Goal: Communication & Community: Answer question/provide support

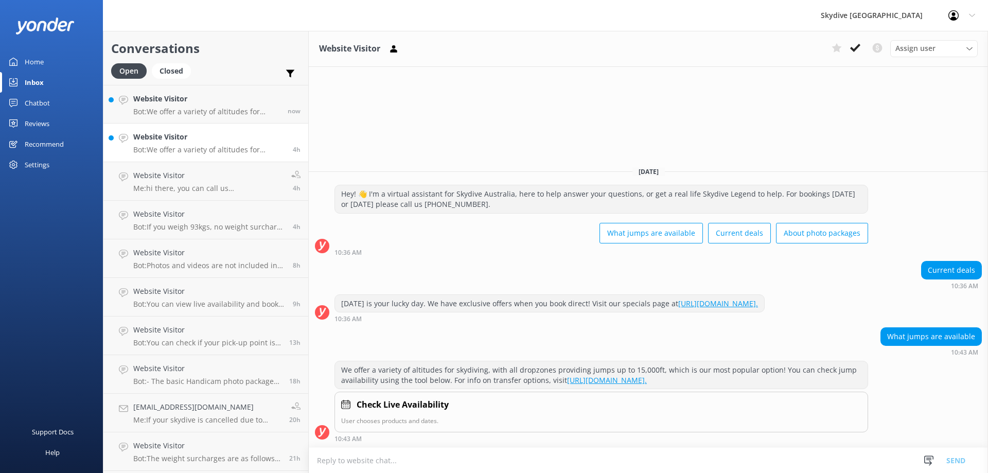
click at [198, 149] on p "Bot: We offer a variety of altitudes for skydiving, with all dropzones providin…" at bounding box center [209, 149] width 152 height 9
click at [198, 116] on p "Bot: We offer a variety of altitudes for skydiving, with all dropzones providin…" at bounding box center [206, 111] width 147 height 9
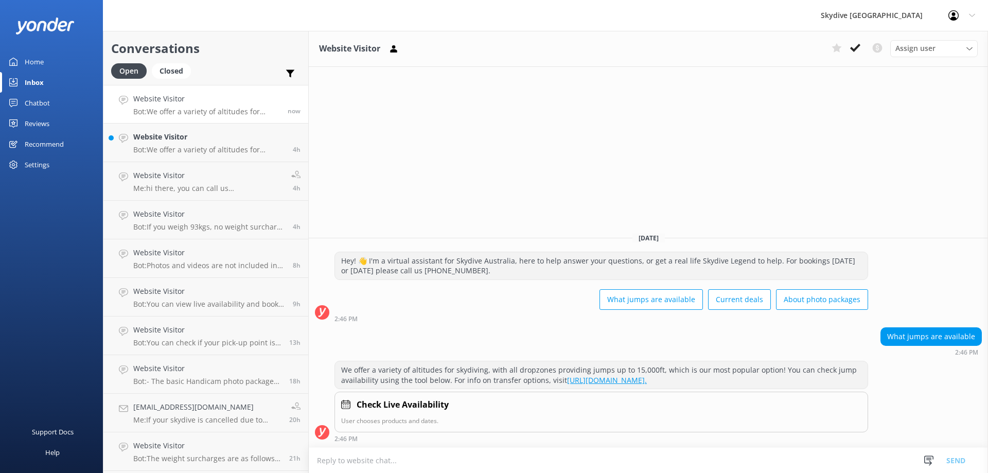
click at [199, 110] on p "Bot: We offer a variety of altitudes for skydiving, with all dropzones providin…" at bounding box center [206, 111] width 147 height 9
click at [196, 144] on div "Website Visitor Bot: We offer a variety of altitudes for skydiving, with all dr…" at bounding box center [209, 142] width 152 height 23
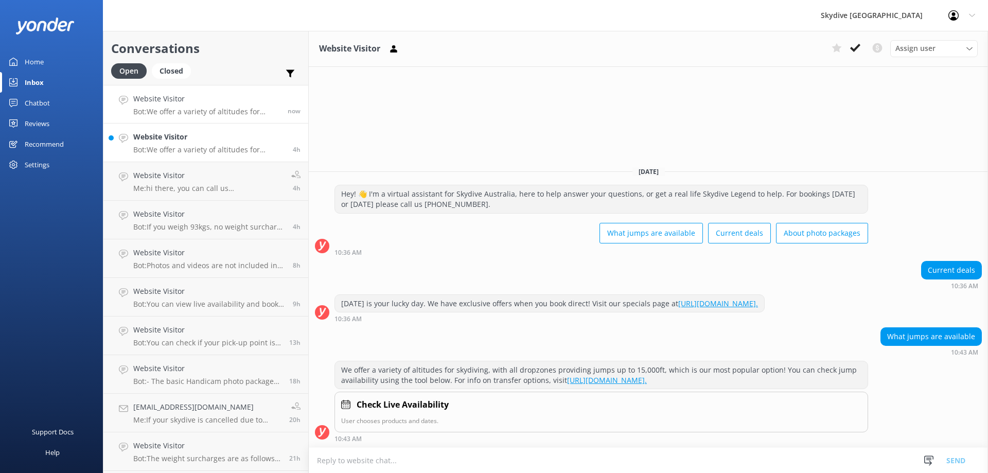
click at [196, 108] on p "Bot: We offer a variety of altitudes for skydiving, with all dropzones providin…" at bounding box center [206, 111] width 147 height 9
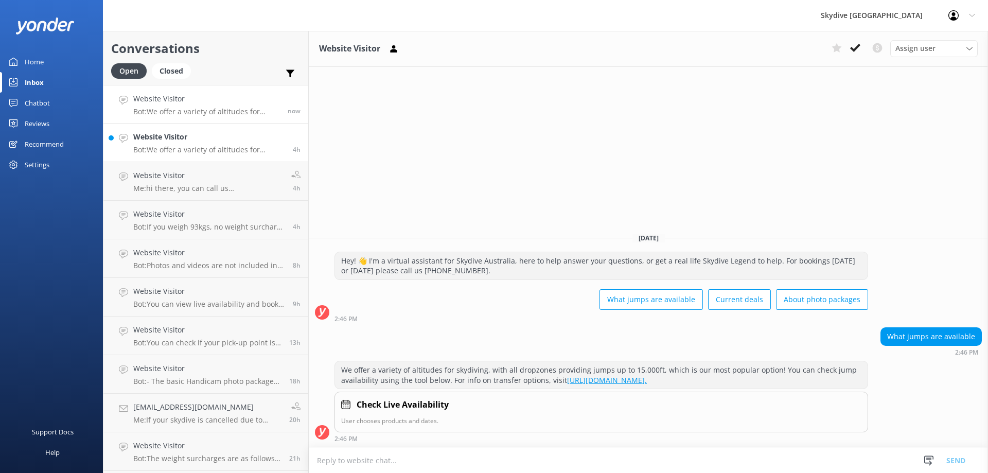
click at [197, 151] on p "Bot: We offer a variety of altitudes for skydiving, with all dropzones providin…" at bounding box center [209, 149] width 152 height 9
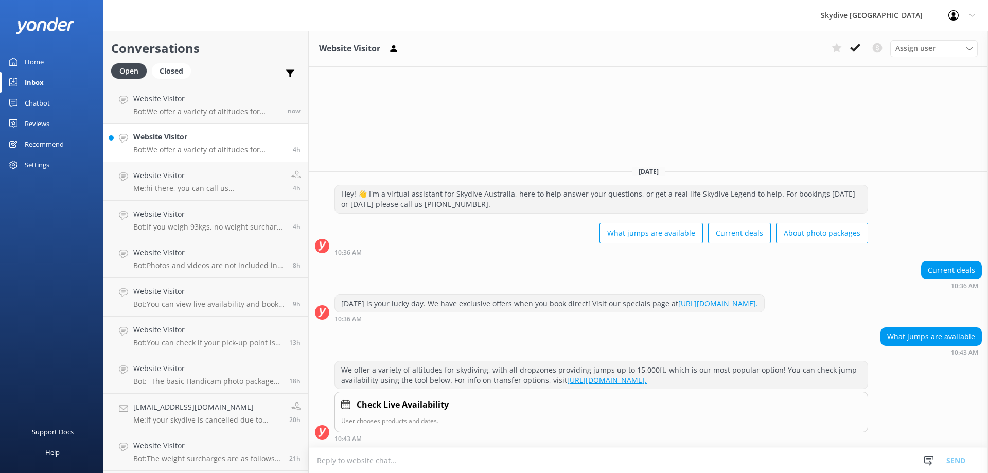
click at [195, 144] on div "Website Visitor Bot: We offer a variety of altitudes for skydiving, with all dr…" at bounding box center [209, 142] width 152 height 23
click at [173, 145] on div "Website Visitor Bot: We offer a variety of altitudes for skydiving, with all dr…" at bounding box center [209, 142] width 152 height 23
click at [238, 148] on p "Bot: We offer a variety of altitudes for skydiving, with all dropzones providin…" at bounding box center [209, 149] width 152 height 9
click at [184, 137] on h4 "Website Visitor" at bounding box center [209, 136] width 152 height 11
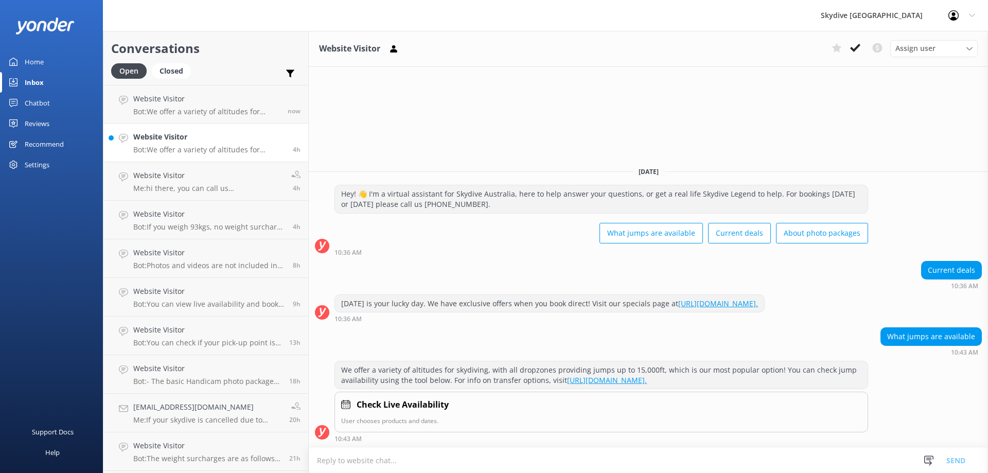
click at [202, 151] on p "Bot: We offer a variety of altitudes for skydiving, with all dropzones providin…" at bounding box center [209, 149] width 152 height 9
click at [214, 275] on link "Website Visitor Bot: Photos and videos are not included in the price of a tande…" at bounding box center [205, 258] width 205 height 39
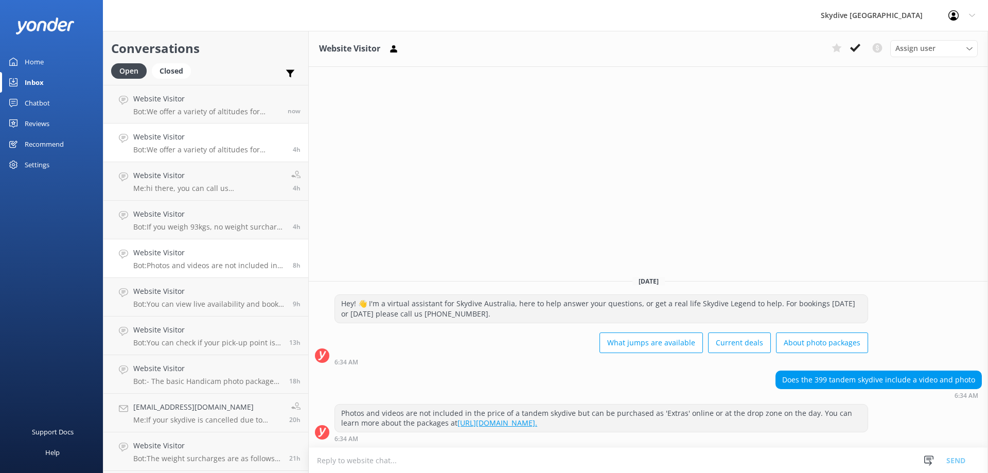
click at [206, 143] on div "Website Visitor Bot: We offer a variety of altitudes for skydiving, with all dr…" at bounding box center [209, 142] width 152 height 23
